Goal: Task Accomplishment & Management: Use online tool/utility

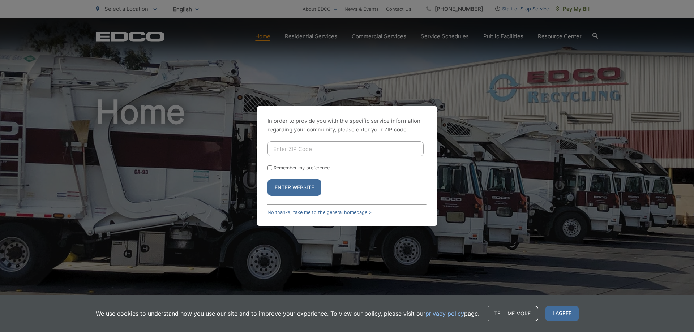
click at [323, 151] on input "Enter ZIP Code" at bounding box center [345, 148] width 156 height 15
type input "91932"
click at [267, 179] on button "Enter Website" at bounding box center [294, 187] width 54 height 17
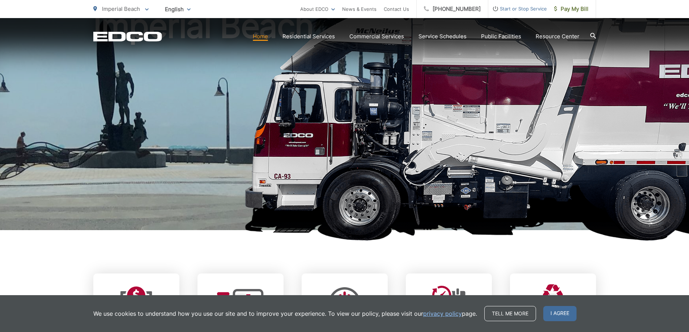
scroll to position [108, 0]
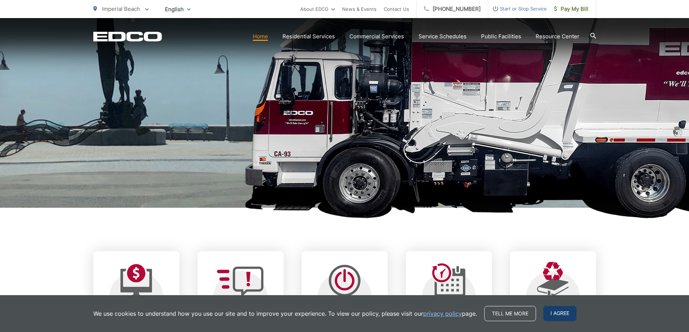
click at [560, 314] on span "I agree" at bounding box center [559, 313] width 33 height 15
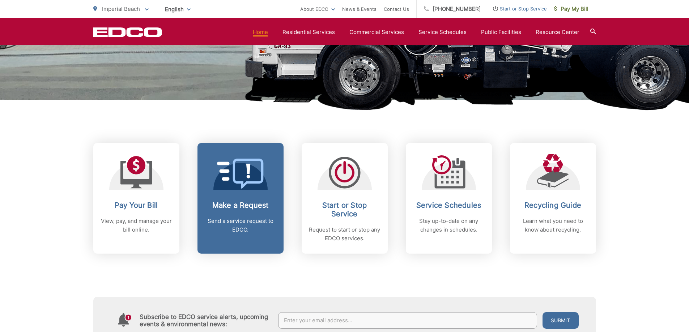
scroll to position [217, 0]
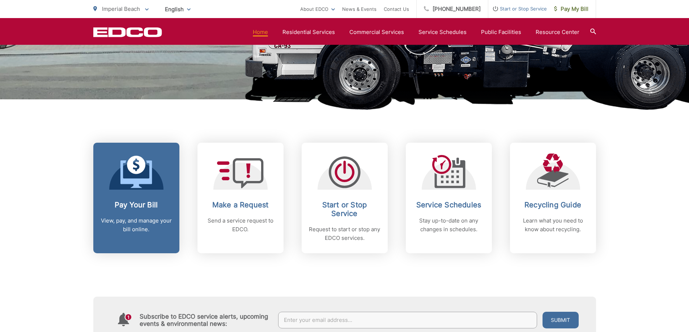
click at [140, 202] on h2 "Pay Your Bill" at bounding box center [136, 205] width 72 height 9
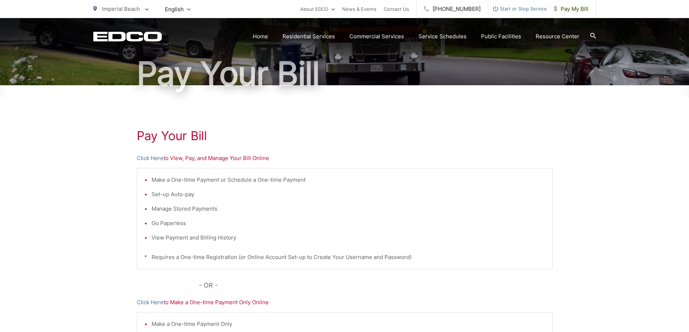
scroll to position [72, 0]
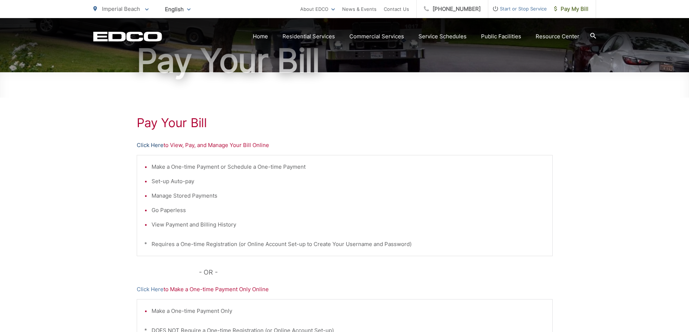
click at [145, 144] on link "Click Here" at bounding box center [150, 145] width 27 height 9
